Goal: Find specific page/section: Find specific page/section

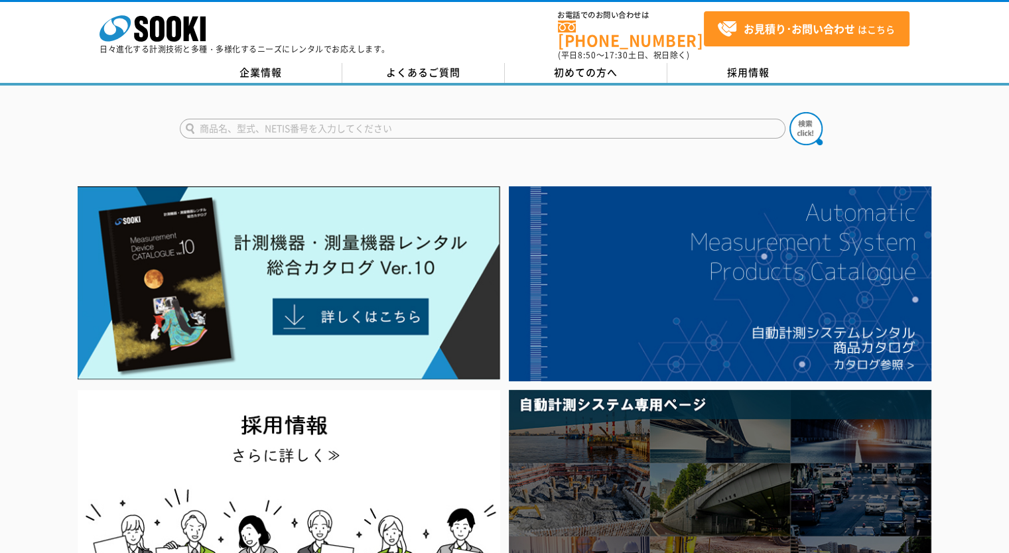
drag, startPoint x: 486, startPoint y: 121, endPoint x: 494, endPoint y: 120, distance: 7.3
click at [491, 121] on input "text" at bounding box center [483, 129] width 606 height 20
type input "TI56"
click at [790, 112] on button at bounding box center [806, 128] width 33 height 33
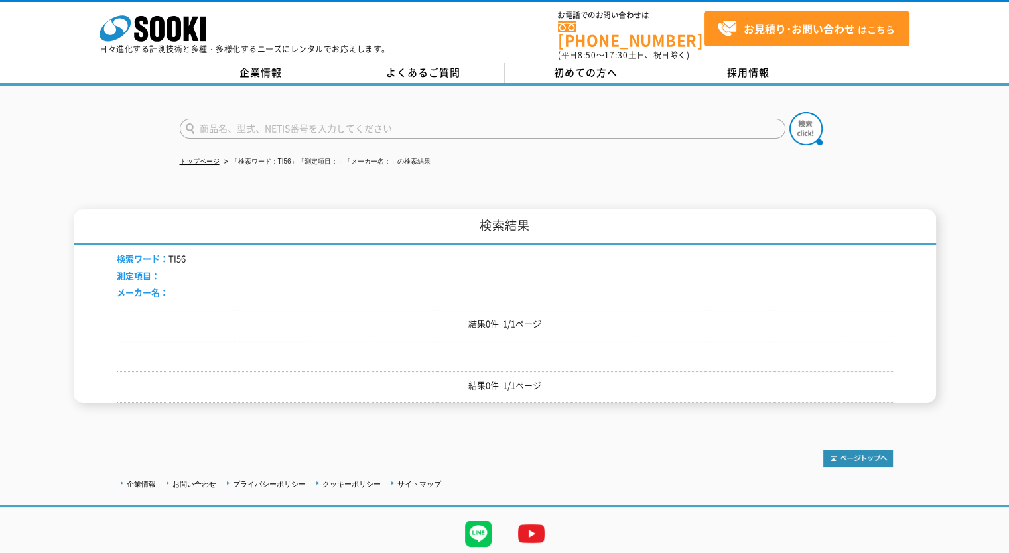
click at [292, 125] on input "text" at bounding box center [483, 129] width 606 height 20
type input "商品名、型式、NETIS番号を入力してください"
